Goal: Information Seeking & Learning: Learn about a topic

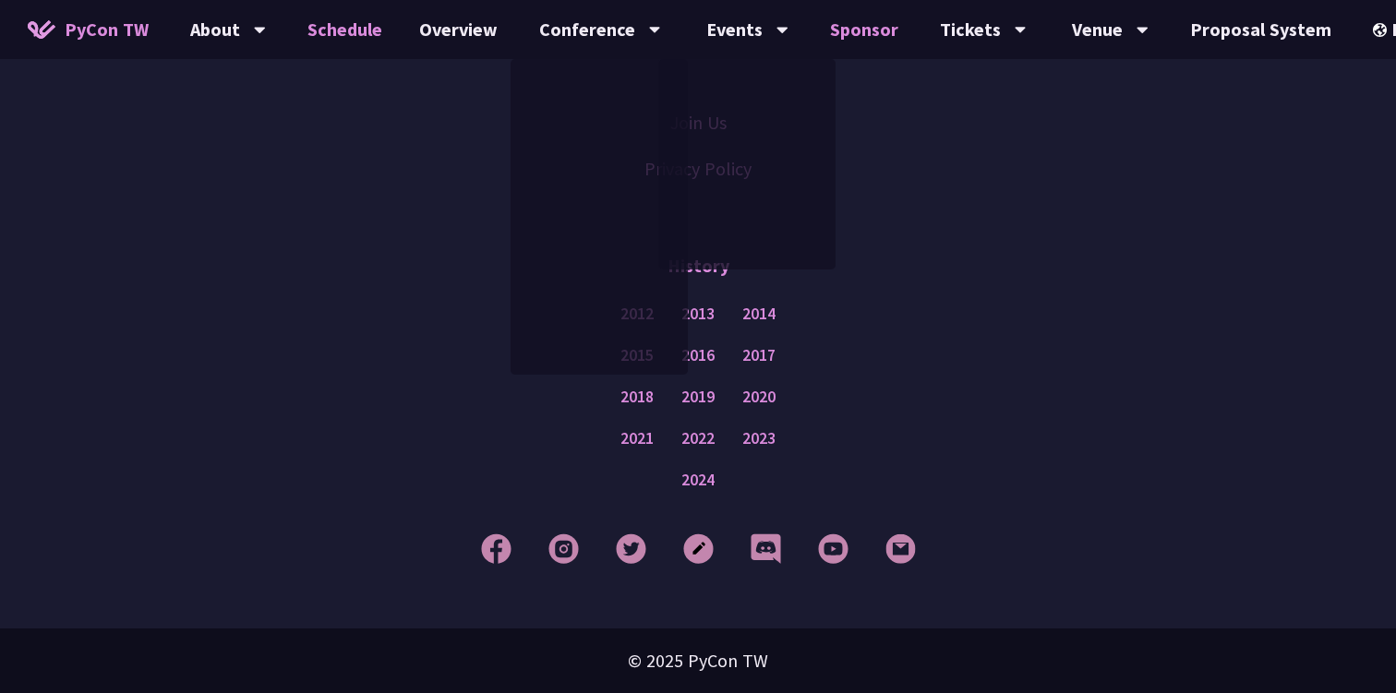
click at [814, 36] on link "Sponsor" at bounding box center [864, 29] width 105 height 59
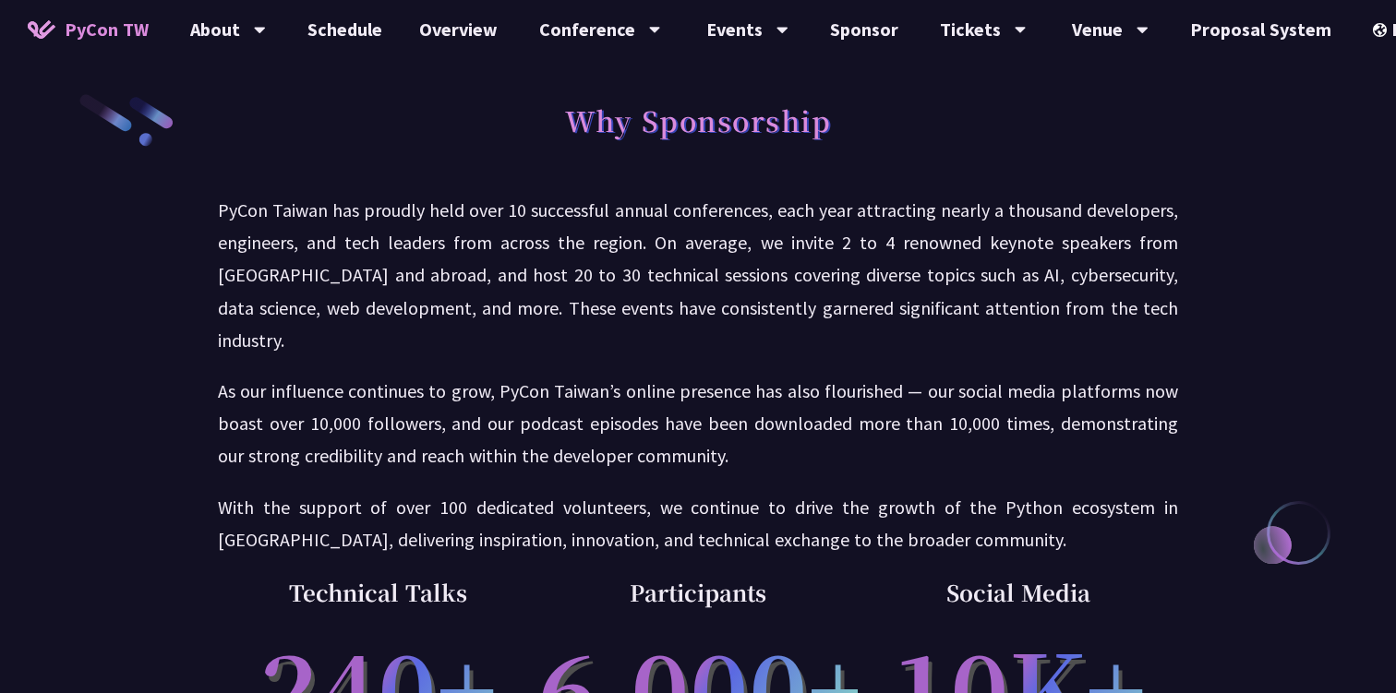
click at [125, 22] on span "PyCon TW" at bounding box center [107, 30] width 84 height 28
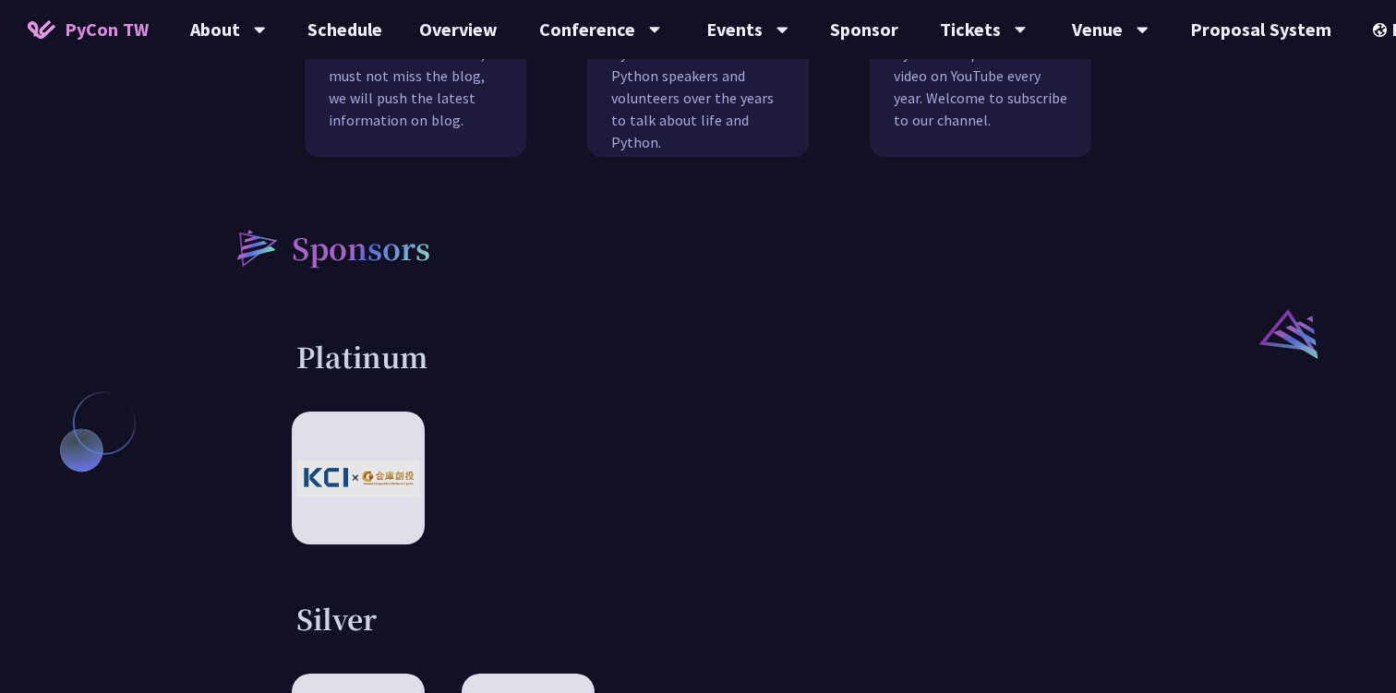
scroll to position [1957, 0]
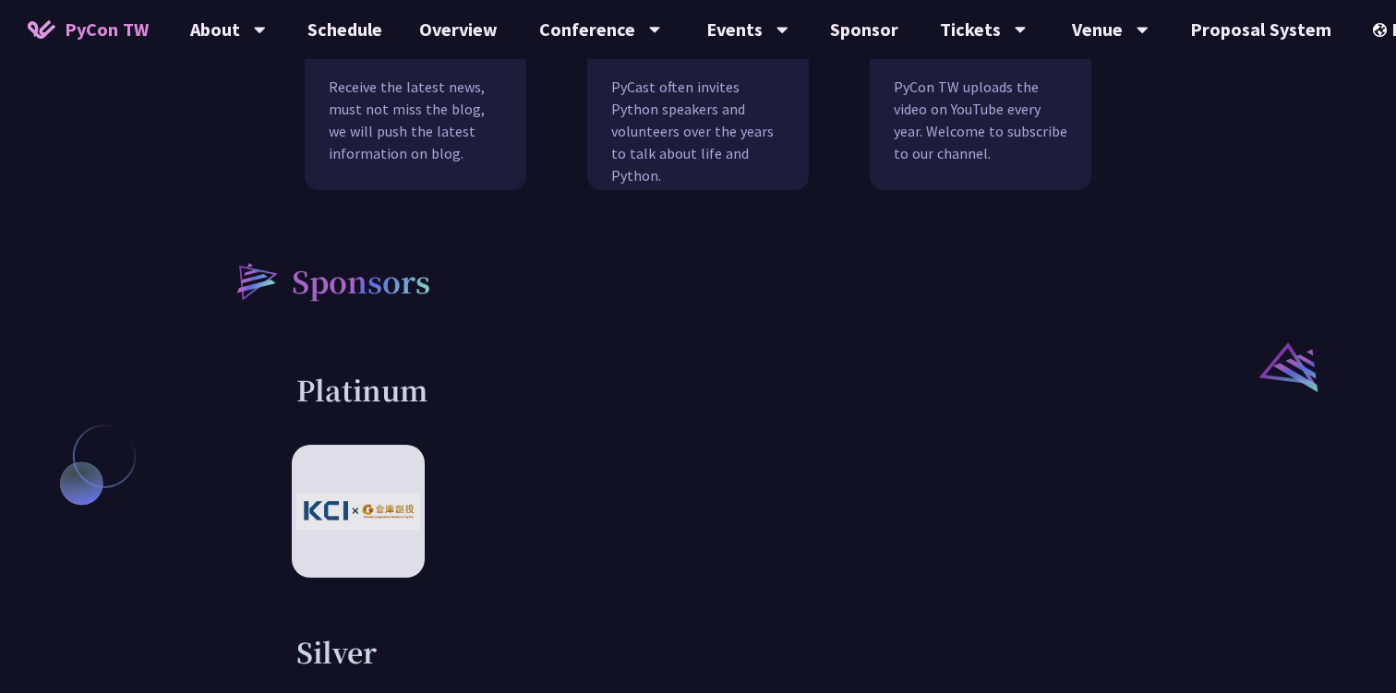
click at [391, 371] on h3 "Platinum" at bounding box center [697, 389] width 803 height 37
copy h3 "Platinum"
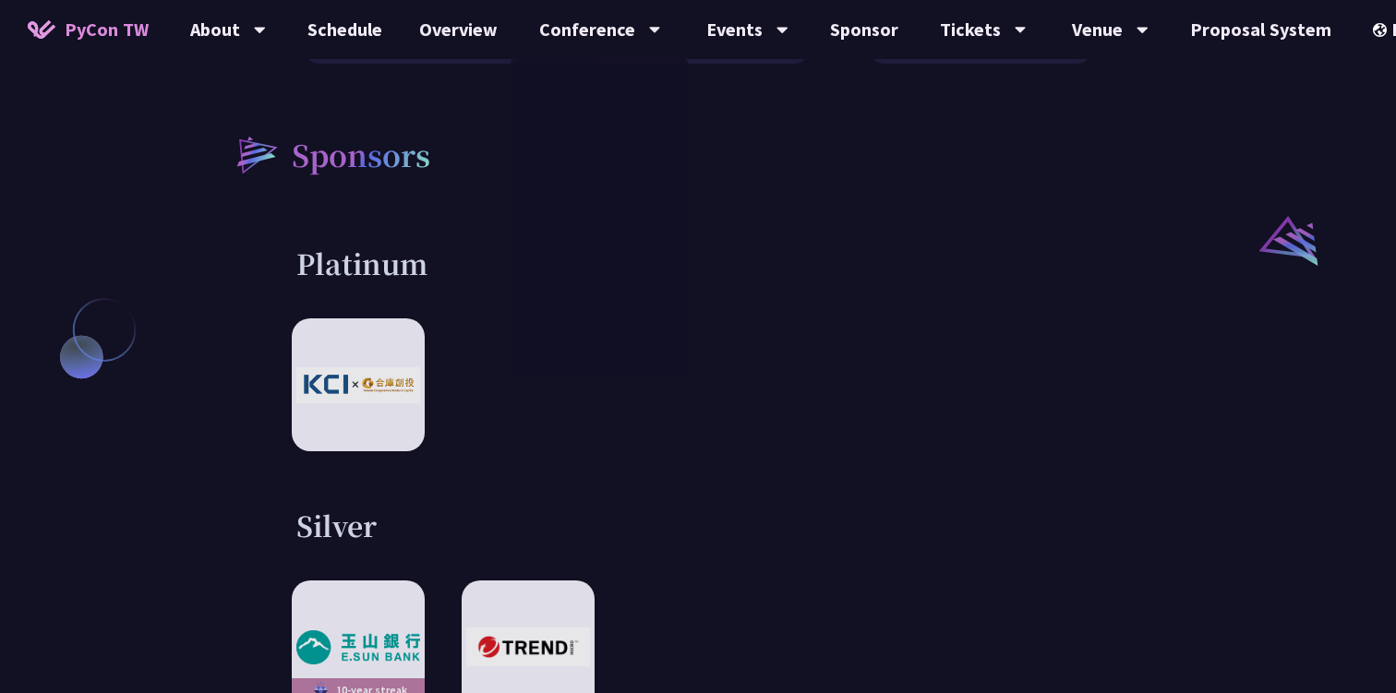
scroll to position [2098, 0]
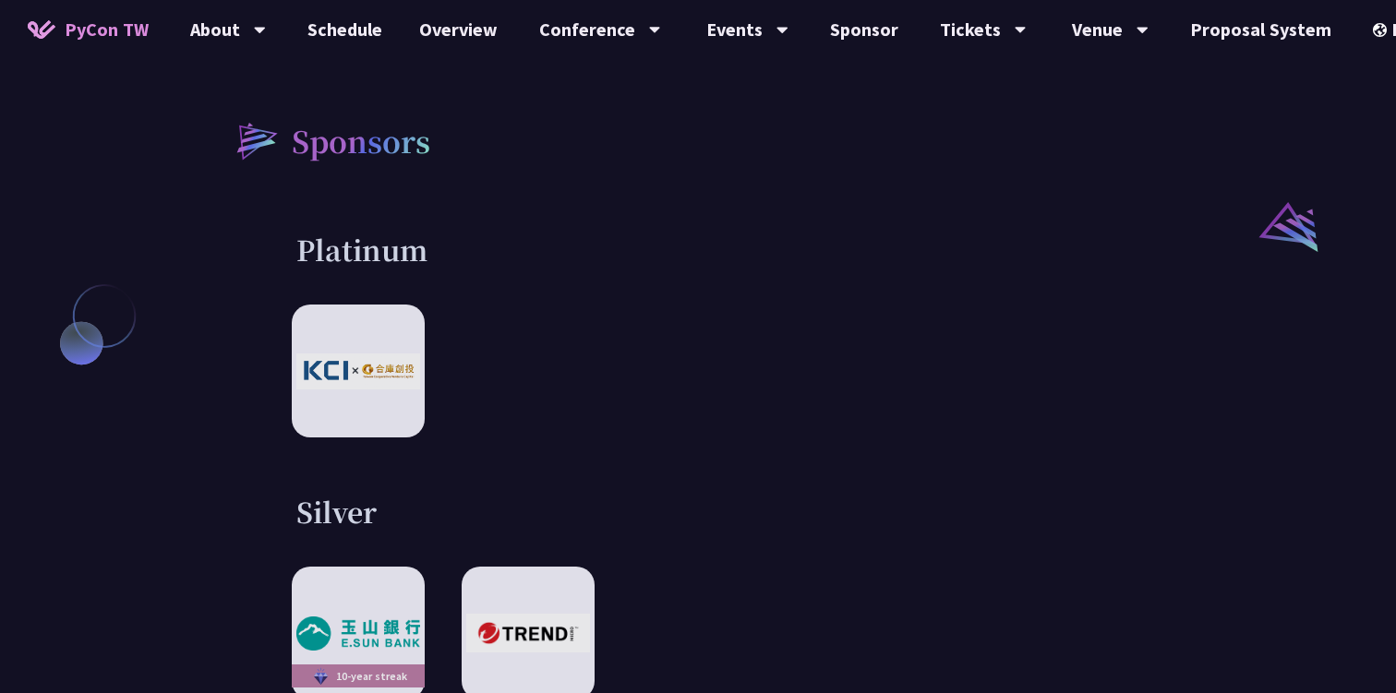
click at [377, 493] on h3 "Silver" at bounding box center [697, 511] width 803 height 37
click at [368, 493] on h3 "Silver" at bounding box center [697, 511] width 803 height 37
copy h3 "Silver"
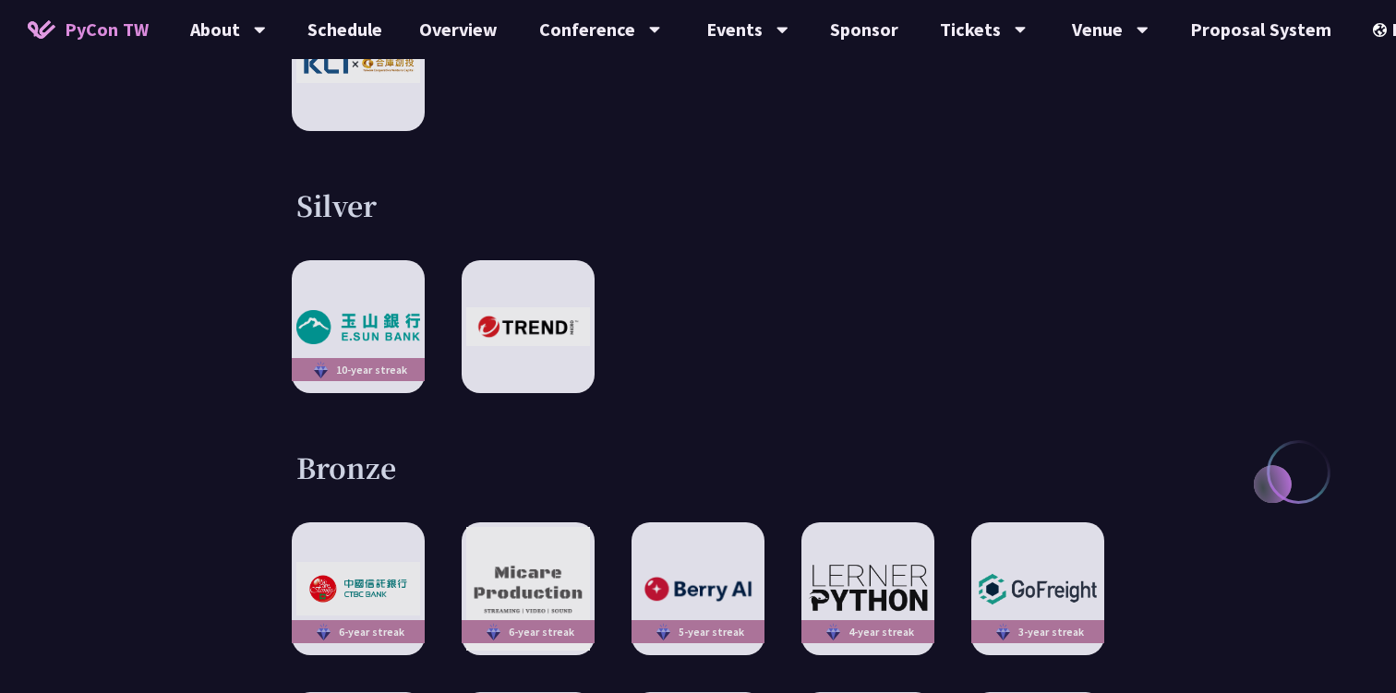
scroll to position [2407, 0]
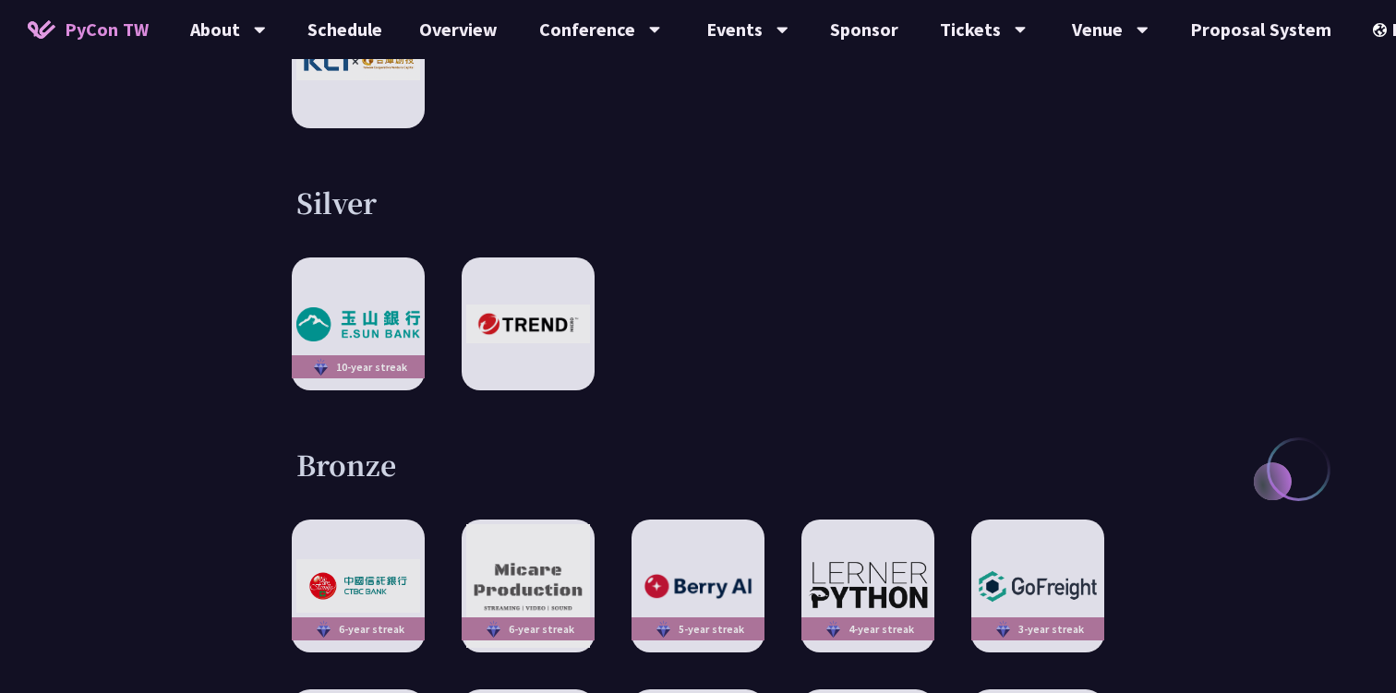
click at [367, 446] on h3 "Bronze" at bounding box center [697, 464] width 803 height 37
copy h3 "Bronze"
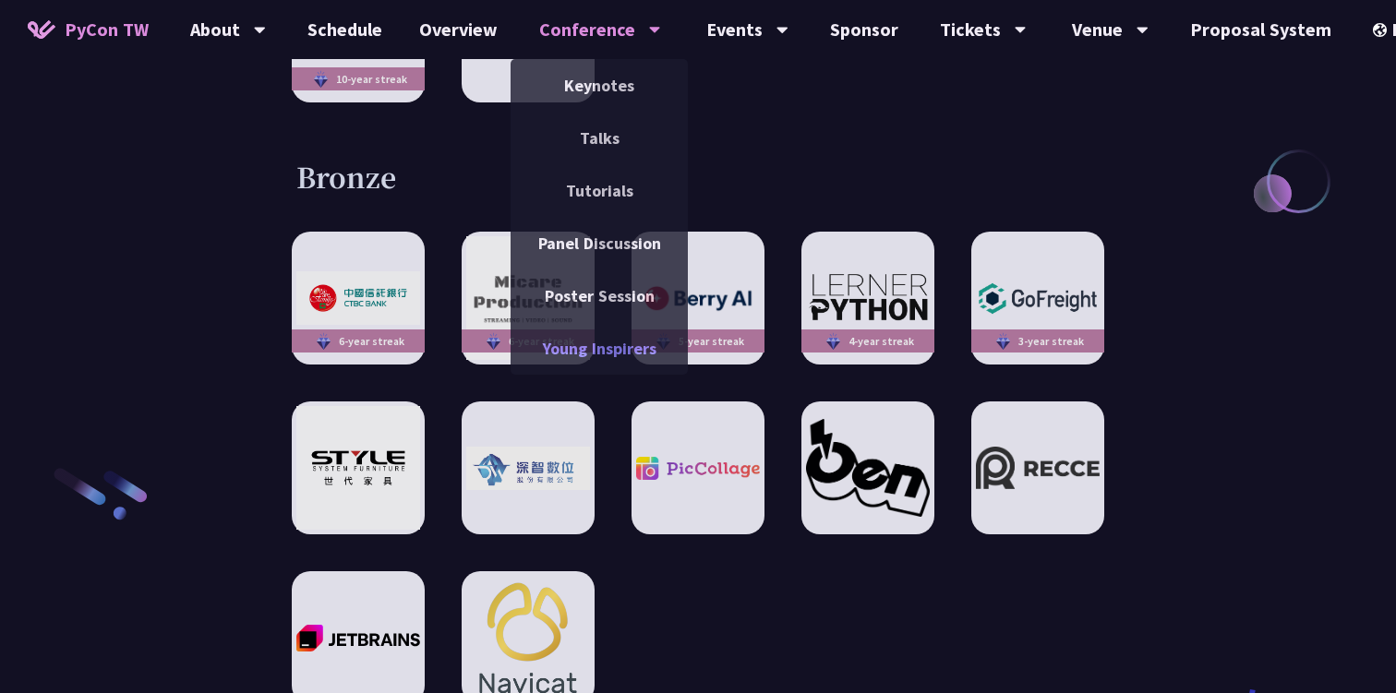
scroll to position [2979, 0]
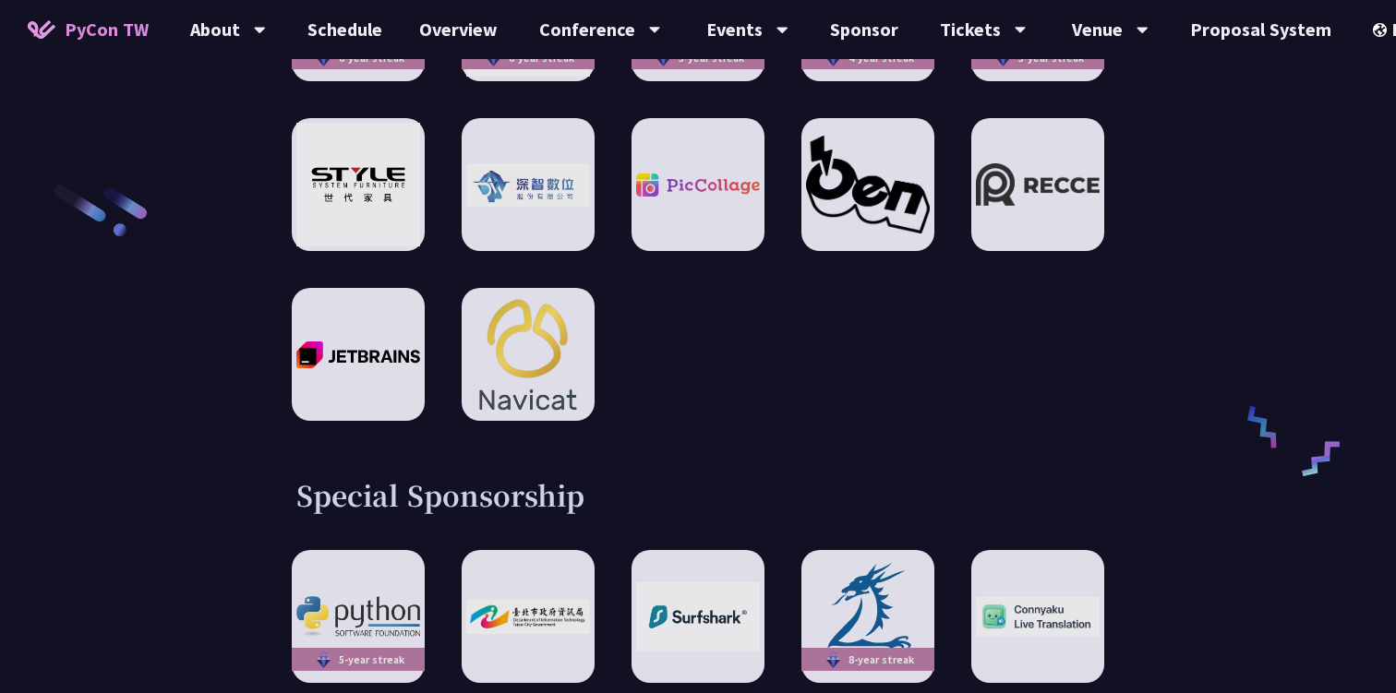
drag, startPoint x: 299, startPoint y: 447, endPoint x: 594, endPoint y: 441, distance: 294.6
click at [594, 476] on h3 "Special Sponsorship" at bounding box center [697, 494] width 803 height 37
copy h3 "Special Sponsorship"
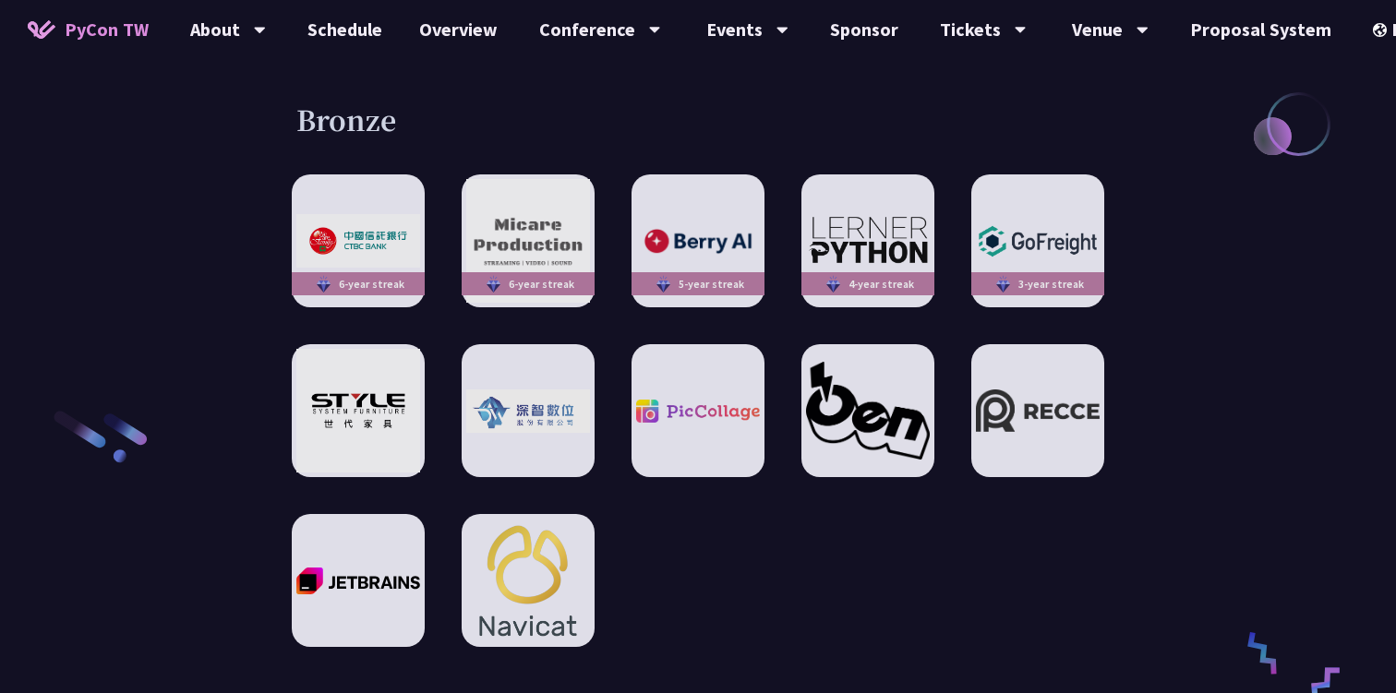
scroll to position [2740, 0]
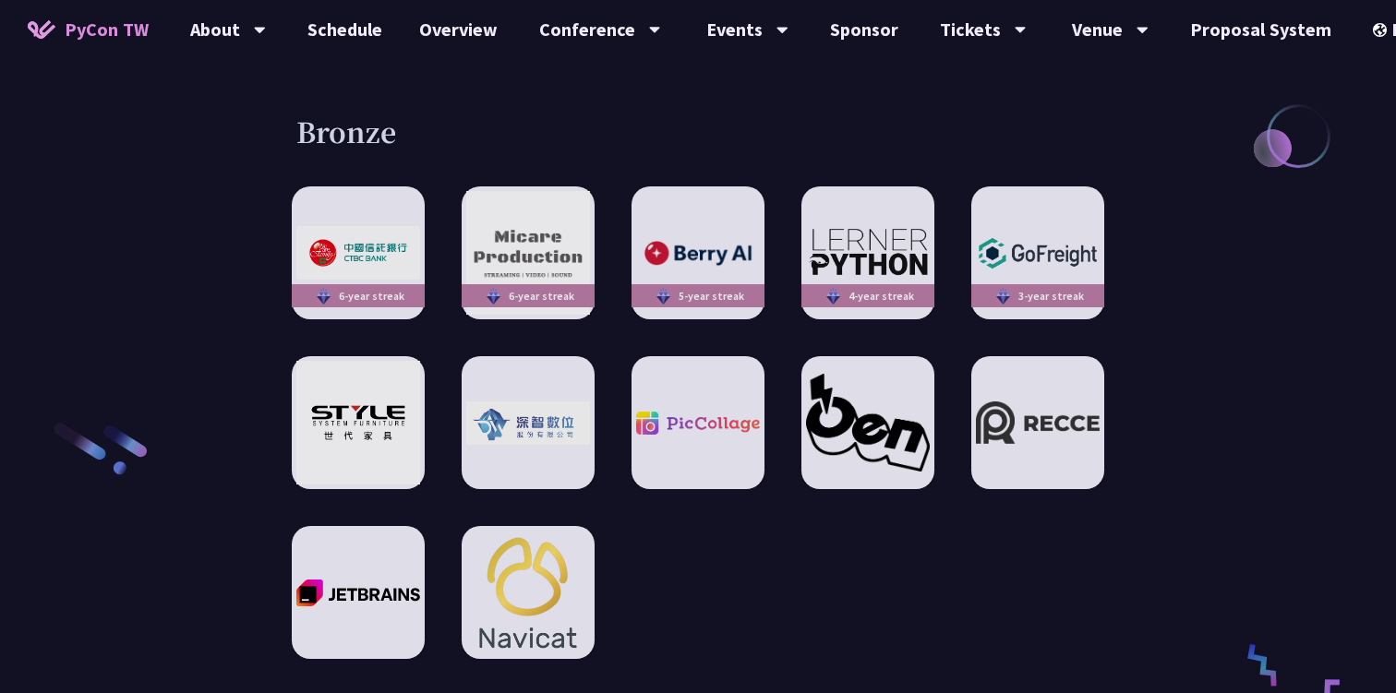
click at [682, 476] on div "6-year streak 6-year streak 5-year streak 4-year streak 3-year streak" at bounding box center [698, 423] width 813 height 473
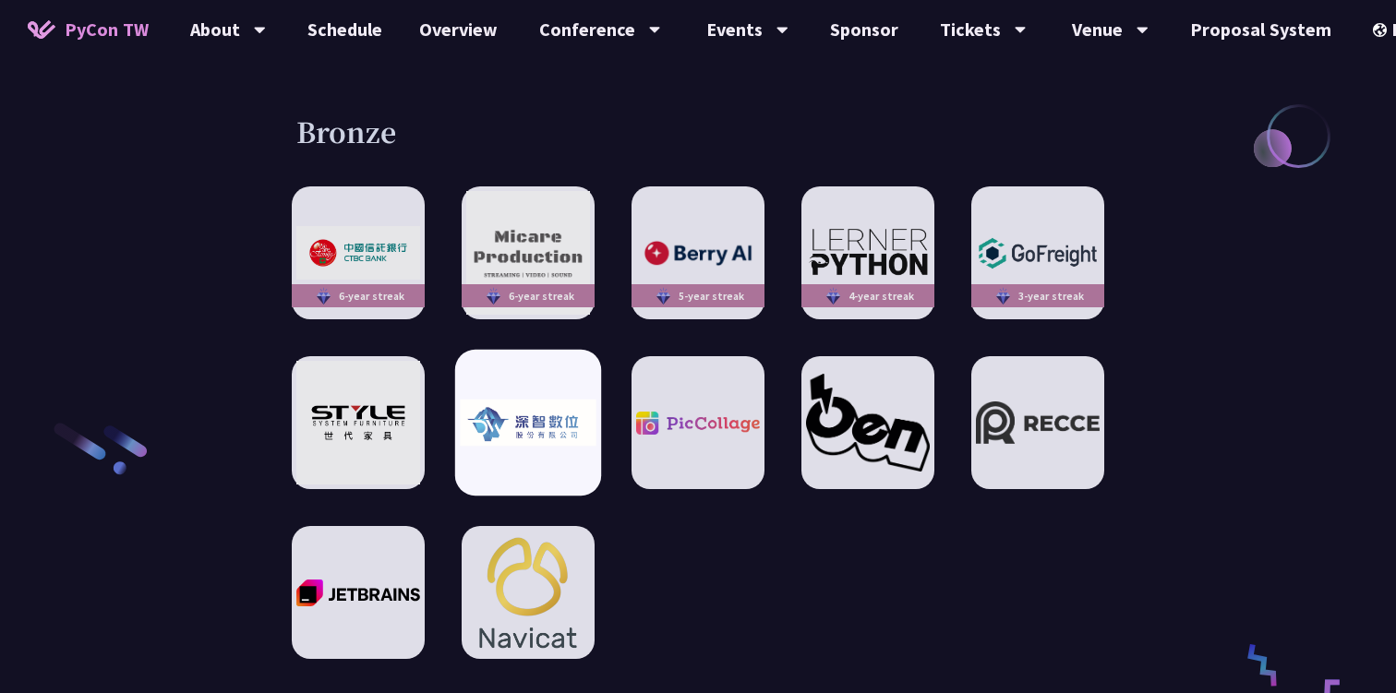
click at [515, 400] on img at bounding box center [528, 423] width 136 height 47
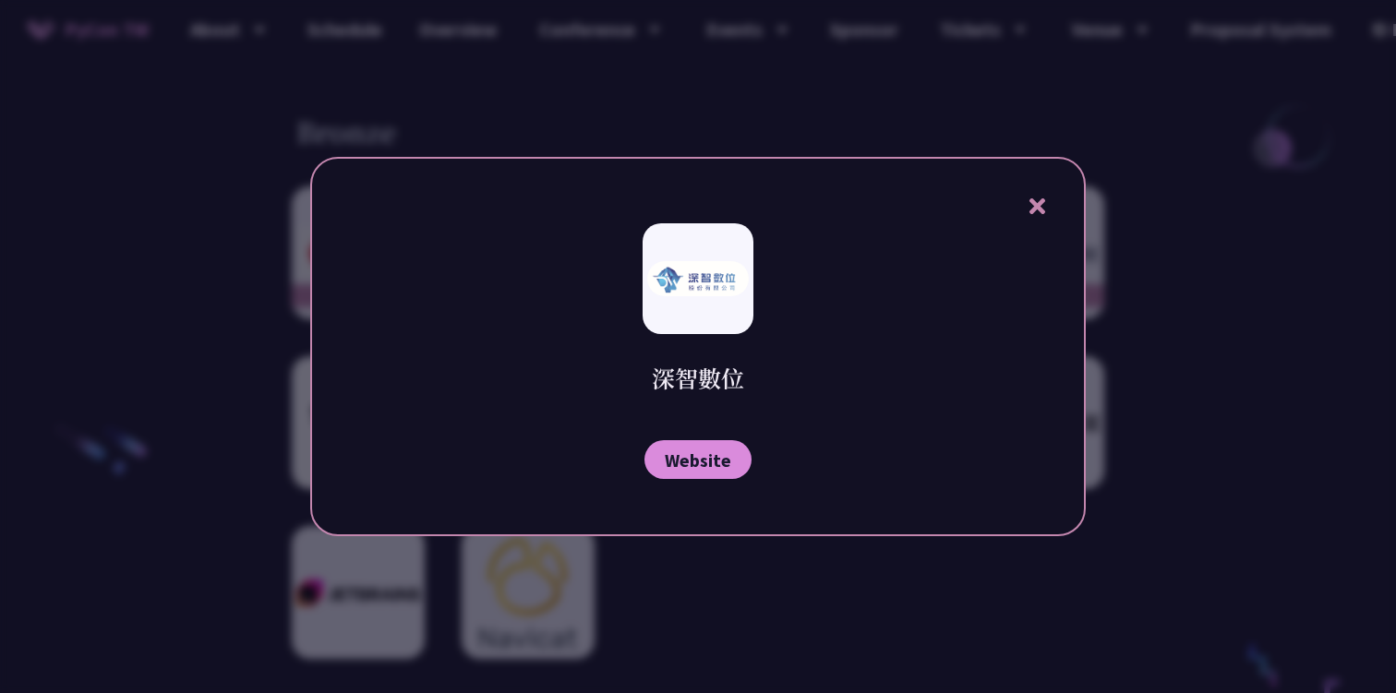
click at [723, 569] on div at bounding box center [698, 346] width 1396 height 693
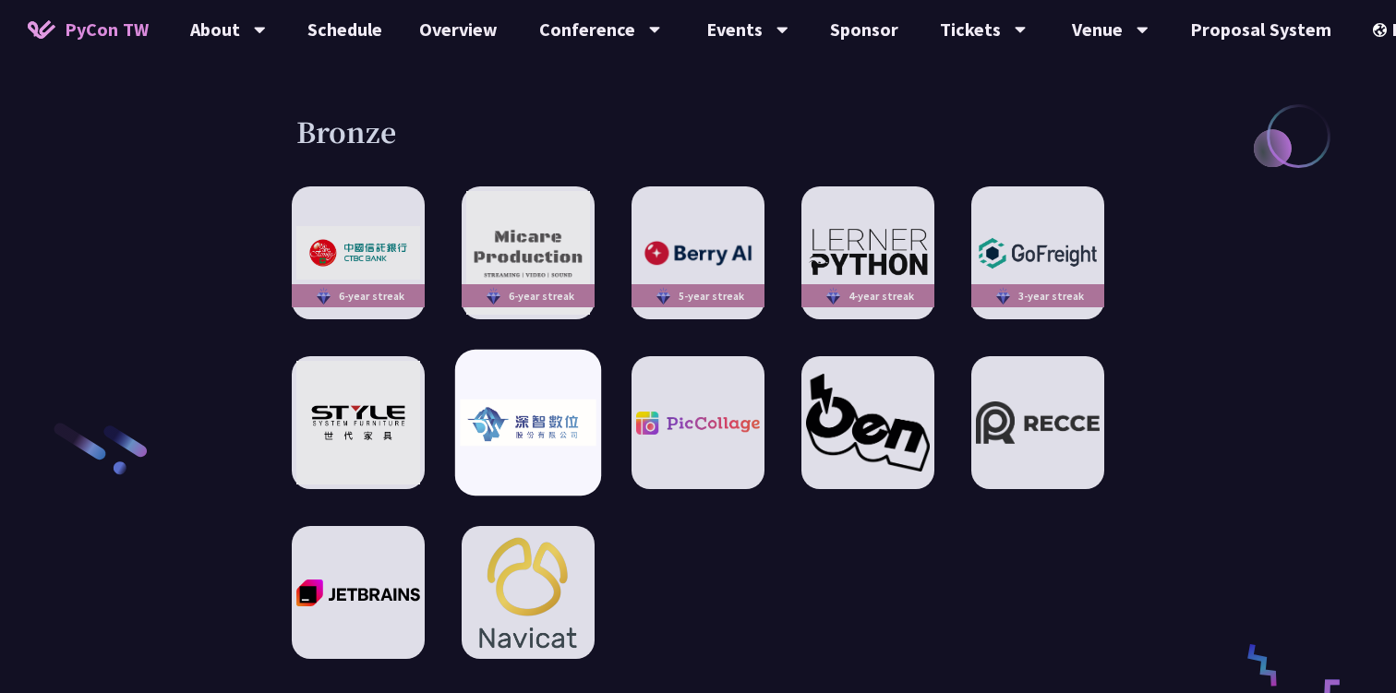
click at [545, 400] on img at bounding box center [528, 423] width 136 height 47
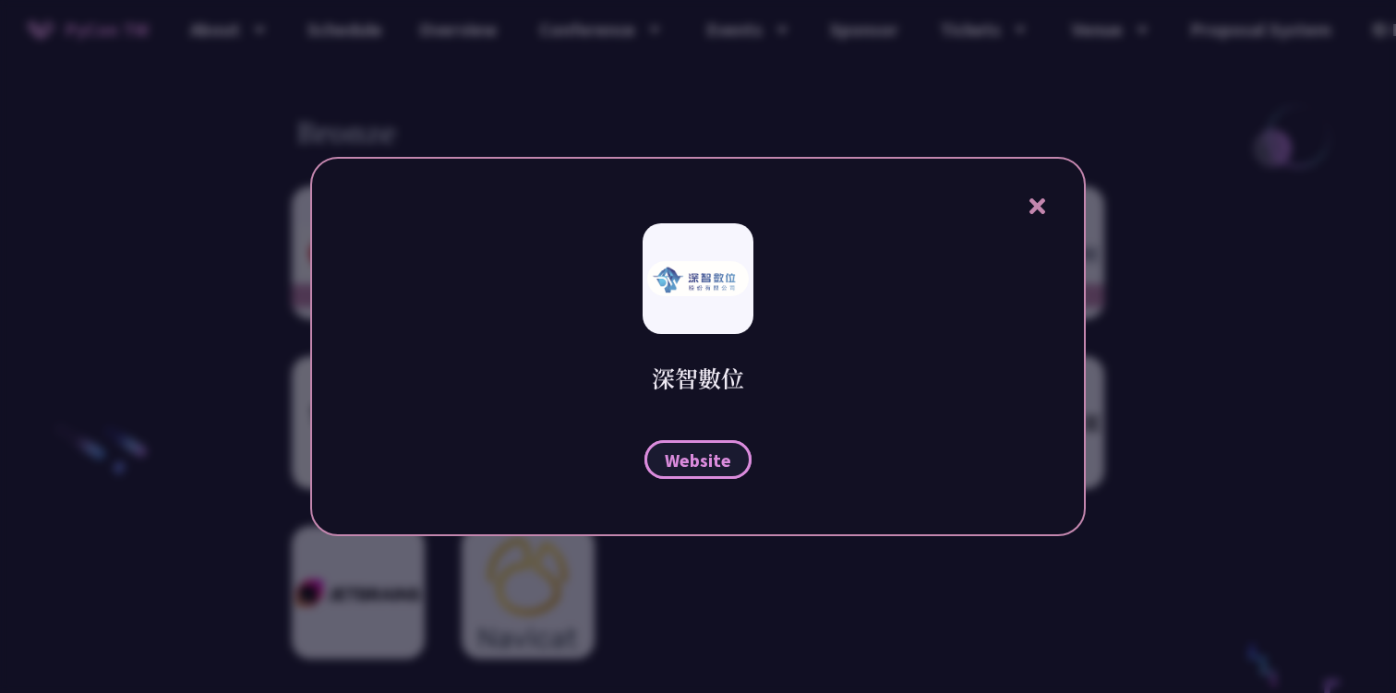
click at [709, 463] on span "Website" at bounding box center [698, 460] width 66 height 23
click at [507, 201] on div "深智數位 Website" at bounding box center [698, 346] width 776 height 379
click at [507, 128] on div at bounding box center [698, 346] width 1396 height 693
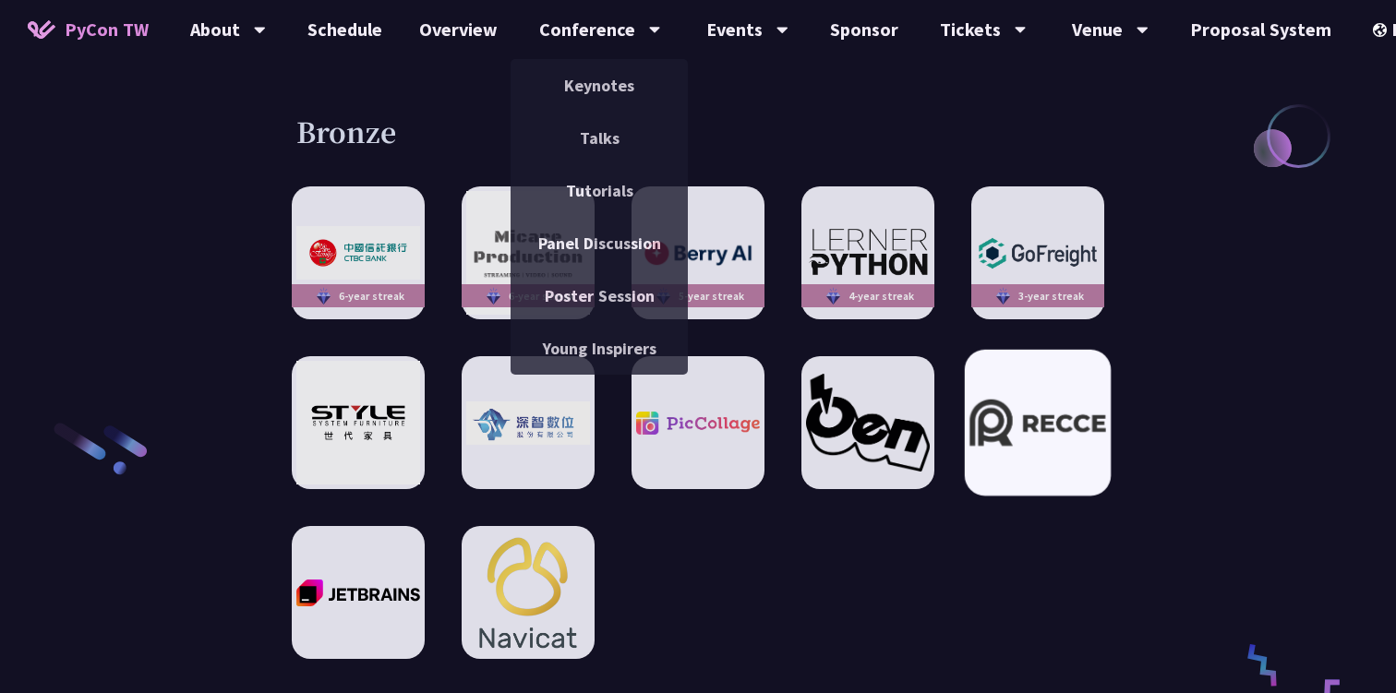
click at [1054, 350] on div at bounding box center [1038, 423] width 146 height 146
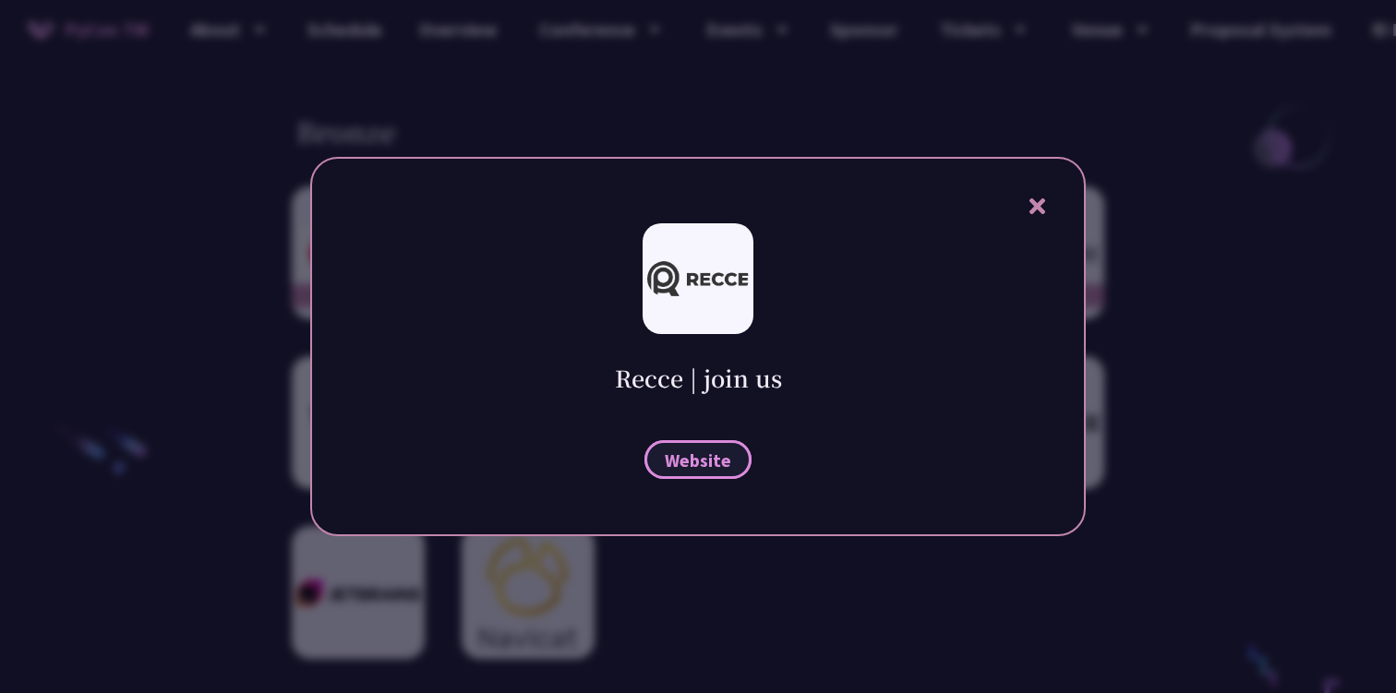
click at [700, 466] on span "Website" at bounding box center [698, 460] width 66 height 23
click at [97, 444] on div at bounding box center [698, 346] width 1396 height 693
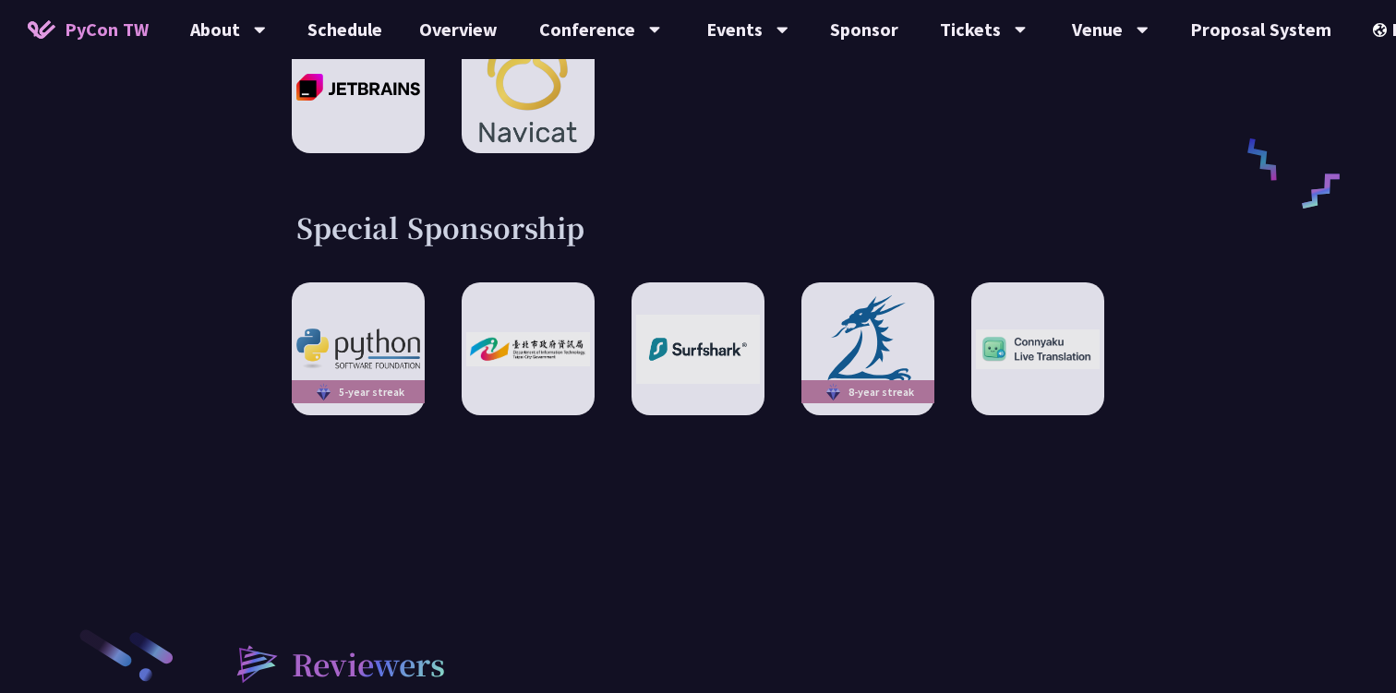
scroll to position [3219, 0]
